Goal: Communication & Community: Answer question/provide support

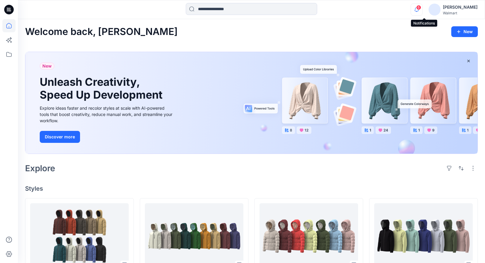
click at [423, 10] on icon "button" at bounding box center [416, 10] width 11 height 12
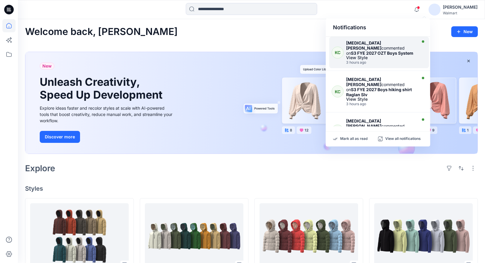
click at [392, 56] on div "View Style" at bounding box center [380, 58] width 69 height 4
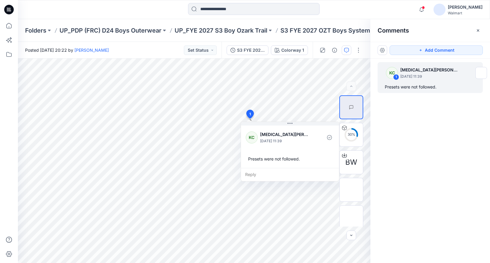
click at [435, 138] on div "KC 1 [MEDICAL_DATA][PERSON_NAME] [DATE] 11:39 Presets were not followed." at bounding box center [430, 150] width 120 height 182
click at [268, 174] on div "Reply" at bounding box center [290, 174] width 98 height 13
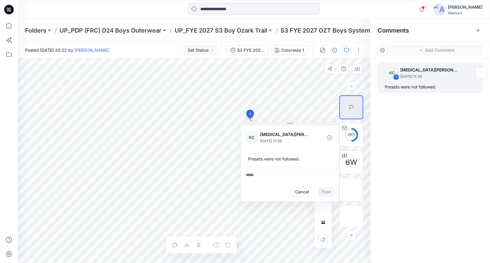
click at [412, 170] on div "KC 1 [MEDICAL_DATA][PERSON_NAME] [DATE] 11:39 Presets were not followed." at bounding box center [430, 150] width 120 height 182
click at [480, 31] on icon "button" at bounding box center [478, 30] width 5 height 5
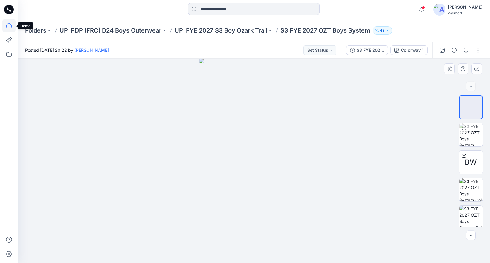
click at [10, 26] on icon at bounding box center [8, 25] width 13 height 13
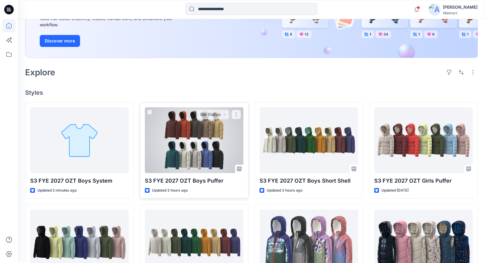
scroll to position [96, 0]
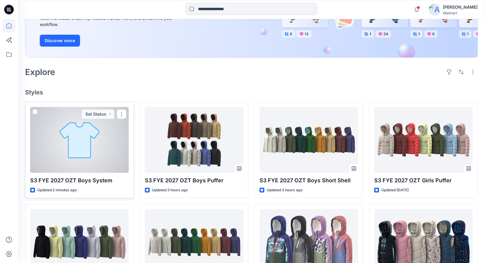
click at [73, 154] on div at bounding box center [79, 140] width 99 height 66
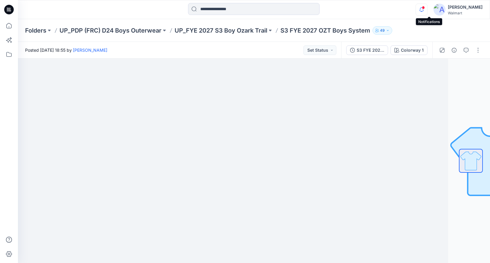
click at [427, 10] on icon "button" at bounding box center [421, 10] width 11 height 12
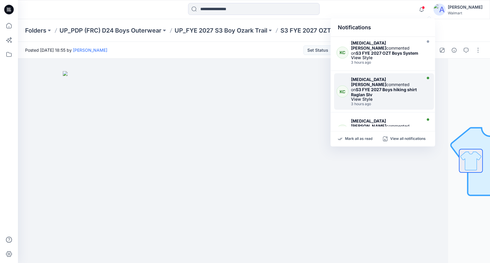
click at [395, 87] on strong "S3 FYE 2027 Boys hiking shirt Raglan Slv" at bounding box center [384, 92] width 66 height 10
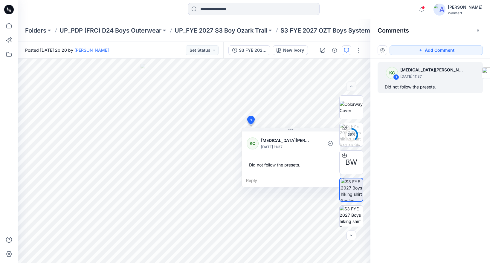
click at [387, 161] on div "KC 1 [MEDICAL_DATA][PERSON_NAME] [DATE] 11:37 Did not follow the presets." at bounding box center [430, 150] width 120 height 182
click at [270, 184] on div "Reply" at bounding box center [291, 180] width 98 height 13
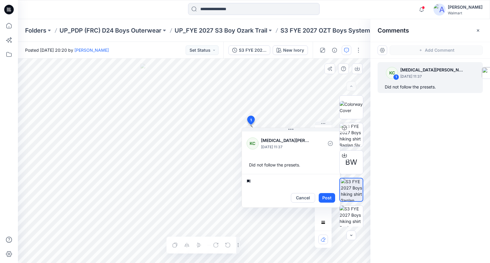
type textarea "*"
click at [472, 139] on div "KC 1 [MEDICAL_DATA][PERSON_NAME] [DATE] 11:37 Did not follow the presets." at bounding box center [430, 150] width 120 height 182
click at [424, 8] on icon "button" at bounding box center [421, 9] width 4 height 4
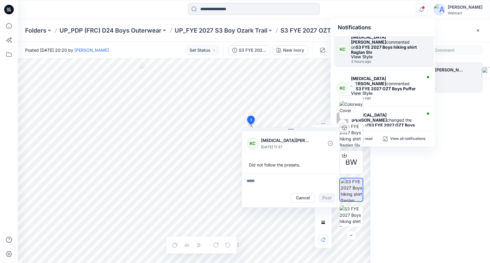
scroll to position [82, 0]
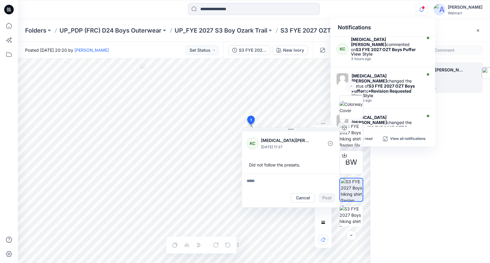
click at [451, 175] on div "KC 1 [MEDICAL_DATA][PERSON_NAME] [DATE] 11:37 Did not follow the presets." at bounding box center [430, 150] width 120 height 182
